Goal: Transaction & Acquisition: Purchase product/service

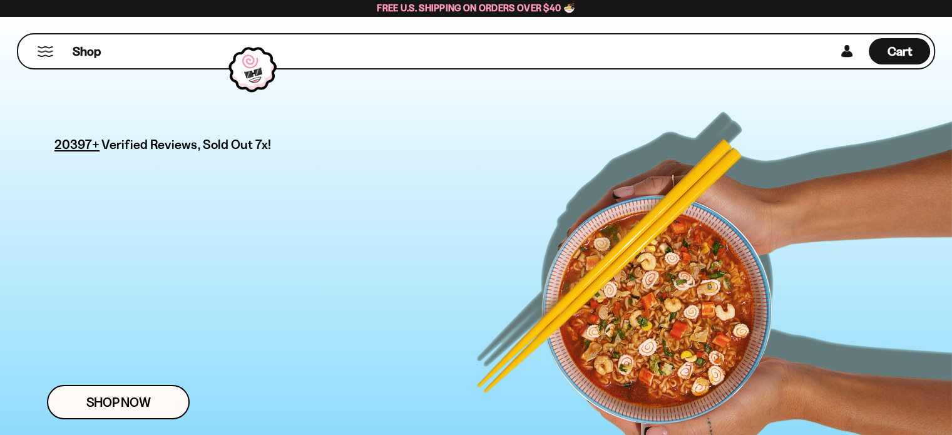
click at [35, 46] on div "Shop" at bounding box center [223, 51] width 403 height 34
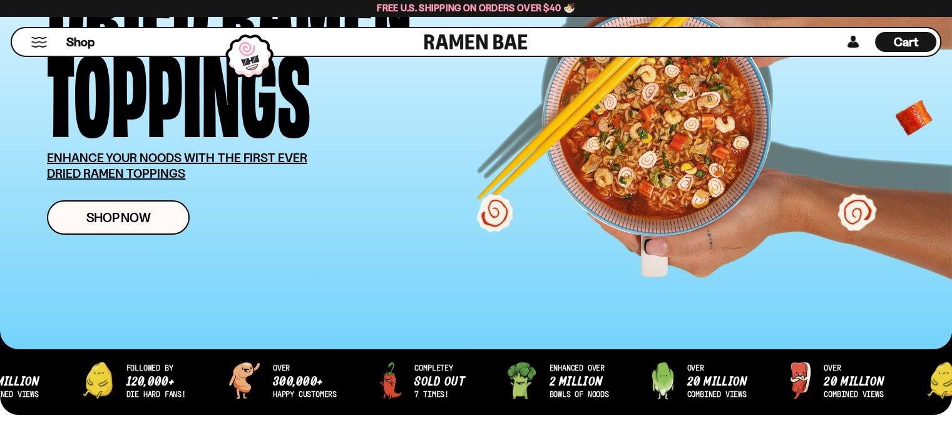
scroll to position [179, 0]
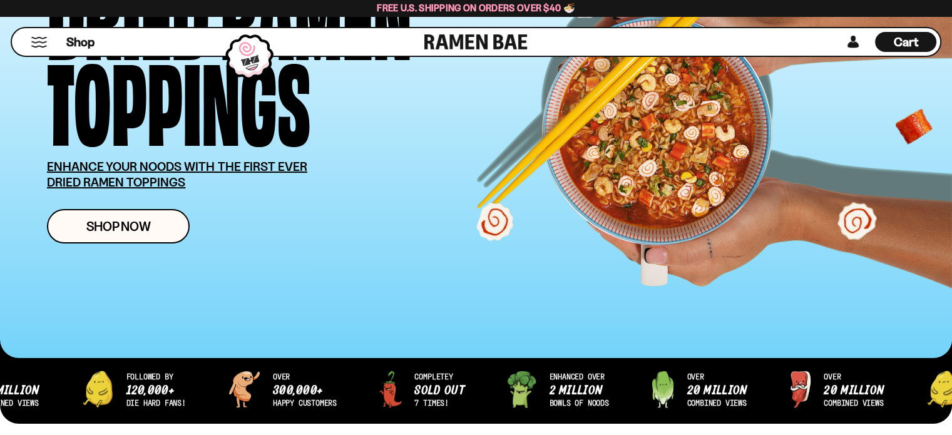
drag, startPoint x: 957, startPoint y: 31, endPoint x: 959, endPoint y: 42, distance: 10.9
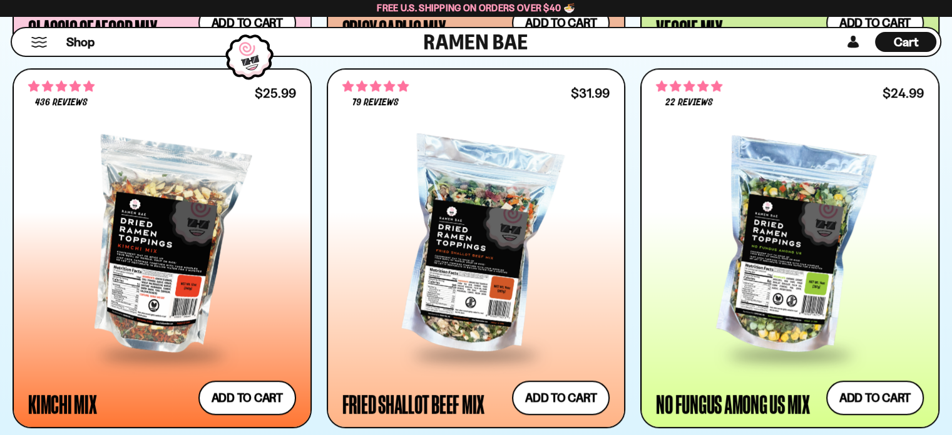
scroll to position [1080, 0]
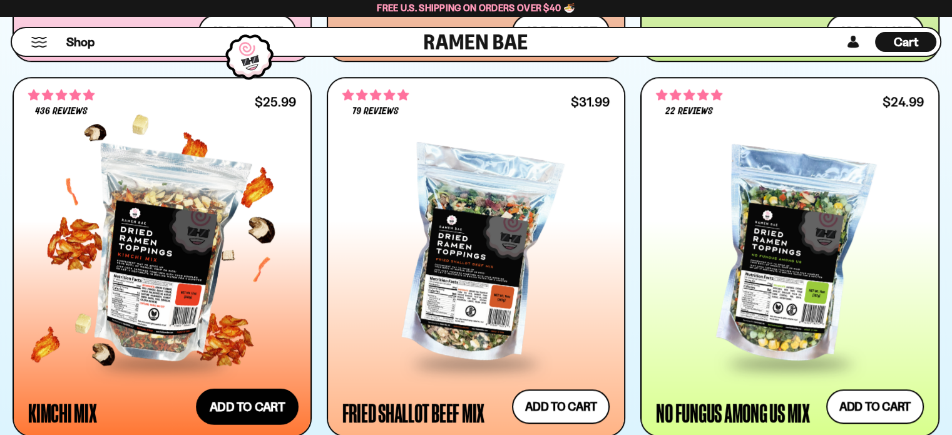
click at [269, 403] on button "Add to cart Add ― Regular price $25.99 Regular price Sale price $25.99 Unit pri…" at bounding box center [247, 406] width 103 height 36
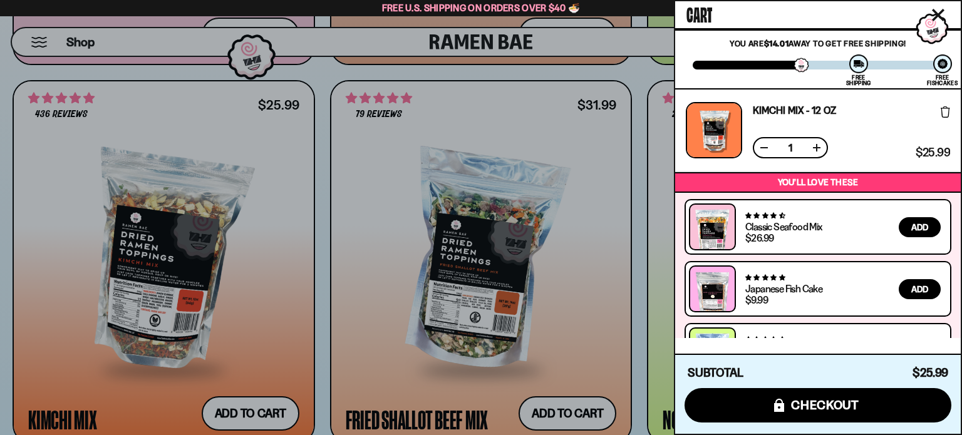
click at [655, 81] on div at bounding box center [481, 217] width 962 height 435
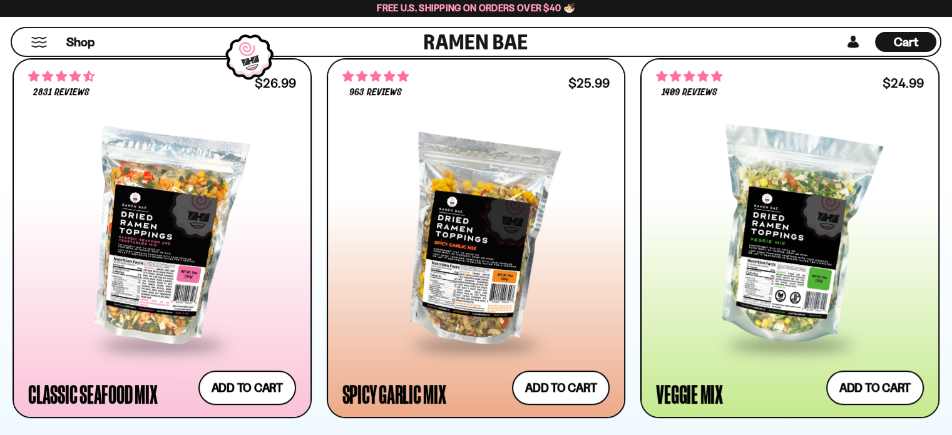
scroll to position [741, 0]
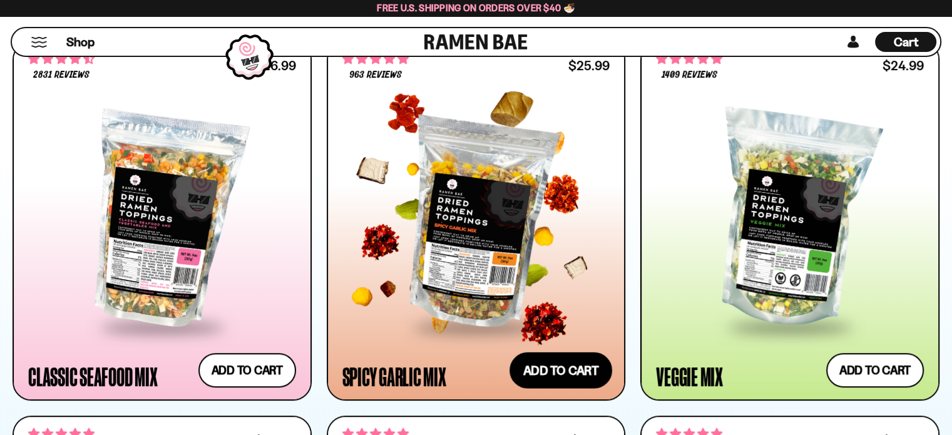
click at [572, 370] on button "Add to cart Add ― Regular price $25.99 Regular price Sale price $25.99 Unit pri…" at bounding box center [561, 371] width 103 height 36
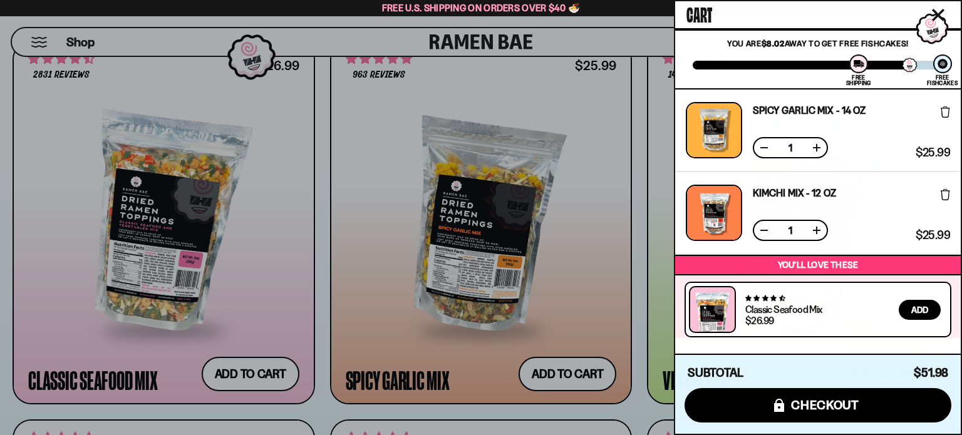
click at [637, 227] on div at bounding box center [481, 217] width 962 height 435
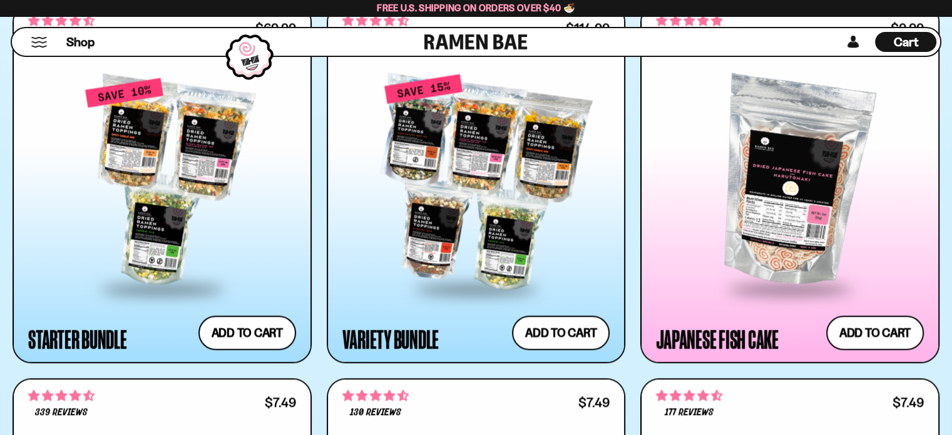
scroll to position [1503, 0]
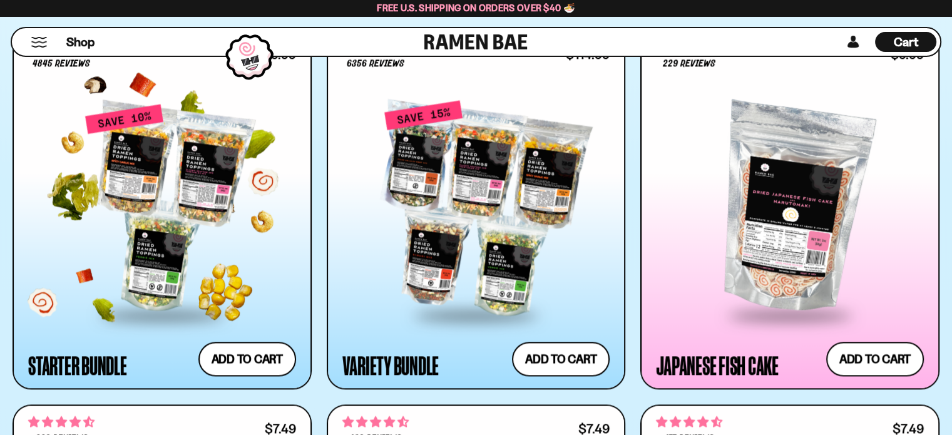
click at [210, 186] on div at bounding box center [162, 208] width 268 height 210
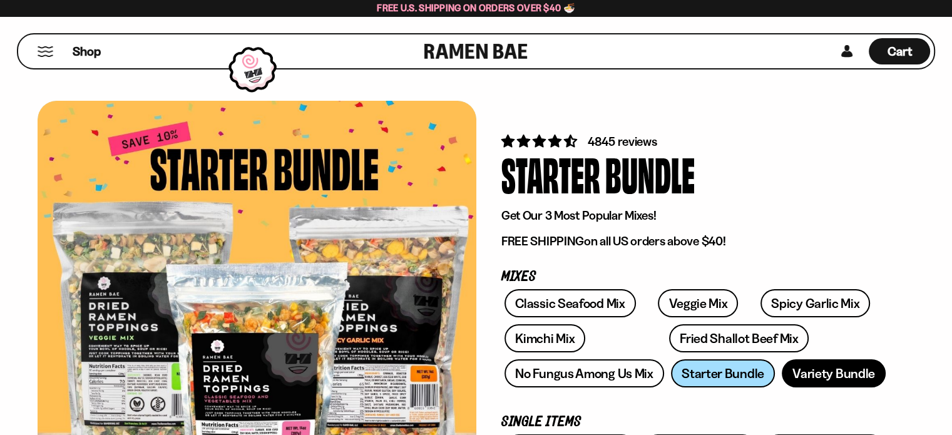
click at [811, 374] on link "Variety Bundle" at bounding box center [834, 373] width 104 height 28
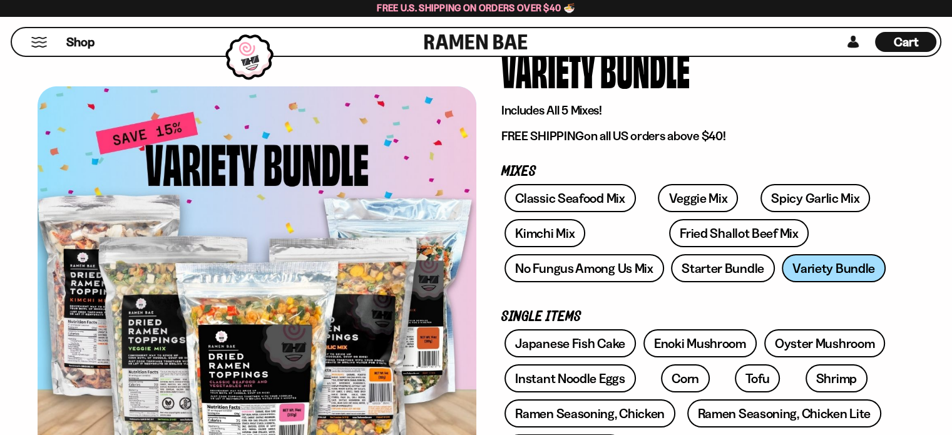
scroll to position [113, 0]
